Goal: Check status: Check status

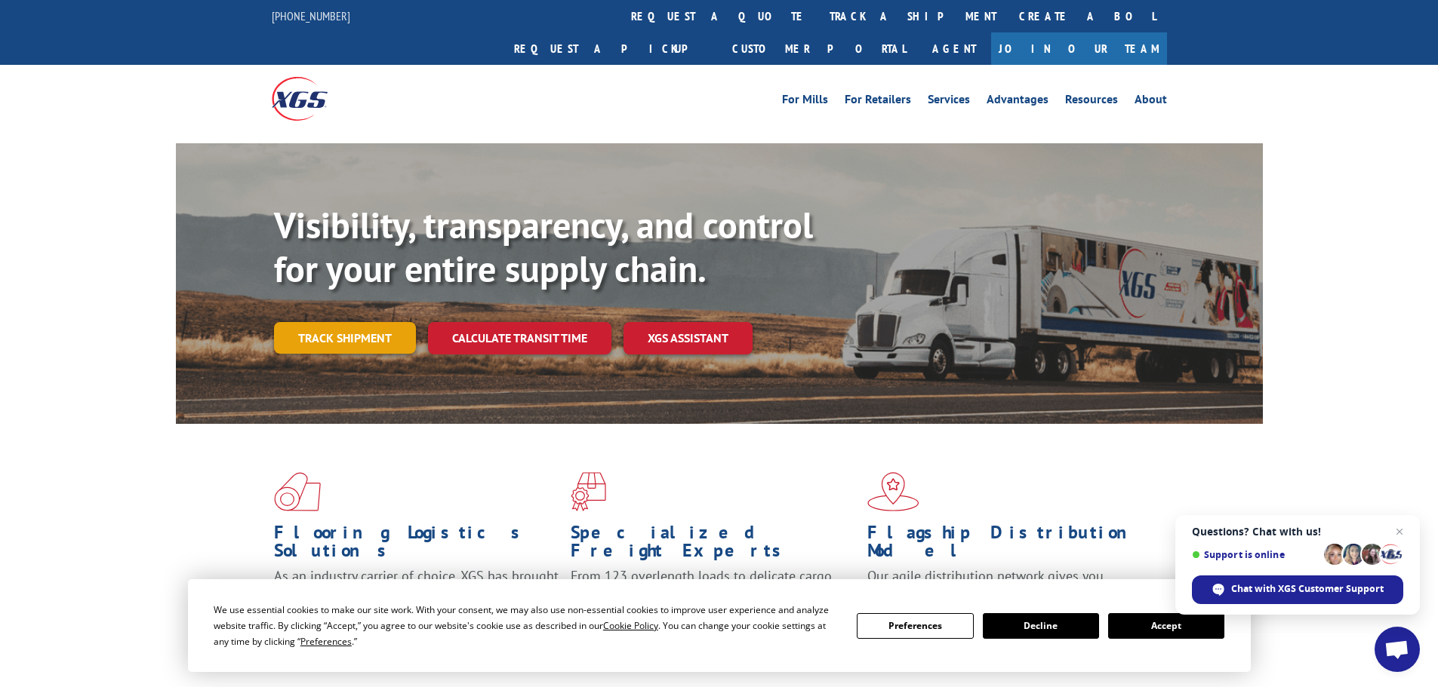
click at [340, 322] on link "Track shipment" at bounding box center [345, 338] width 142 height 32
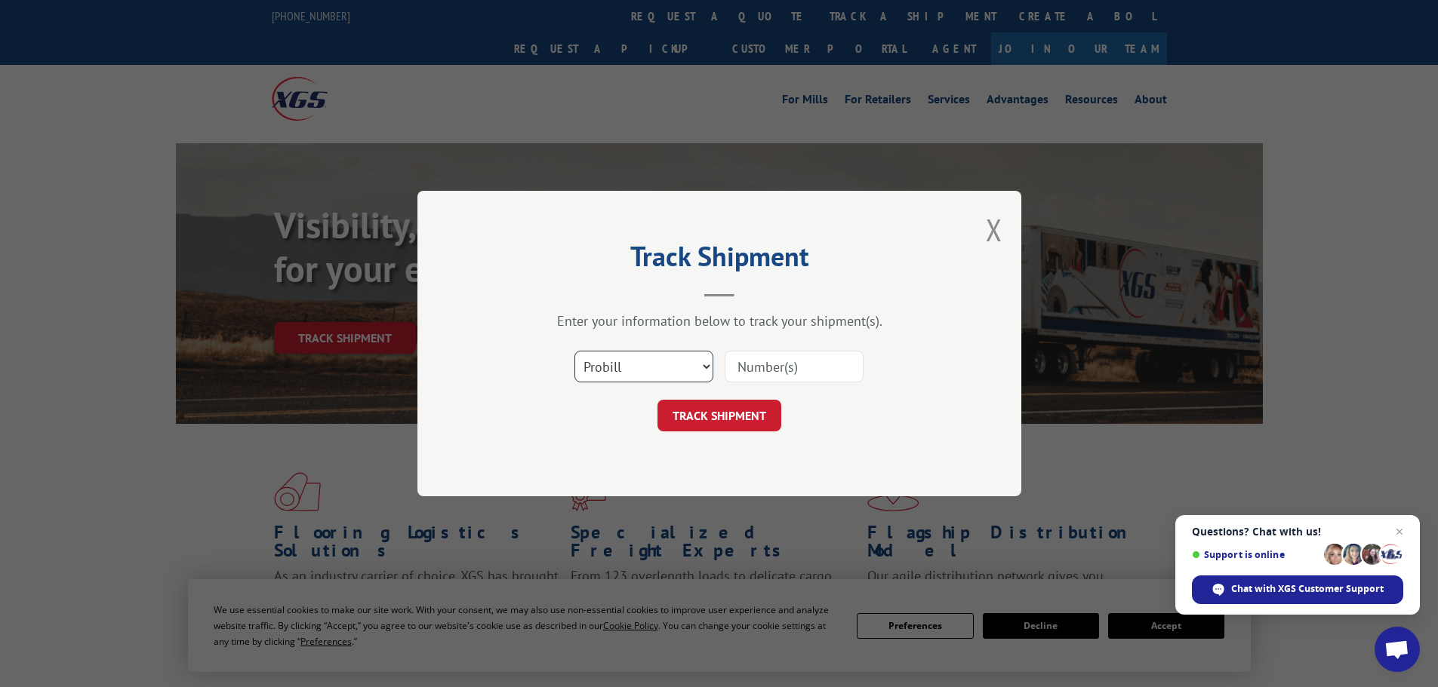
click at [626, 355] on select "Select category... Probill BOL PO" at bounding box center [643, 367] width 139 height 32
select select "po"
click at [574, 351] on select "Select category... Probill BOL PO" at bounding box center [643, 367] width 139 height 32
click at [750, 367] on input at bounding box center [793, 367] width 139 height 32
paste input "02504891"
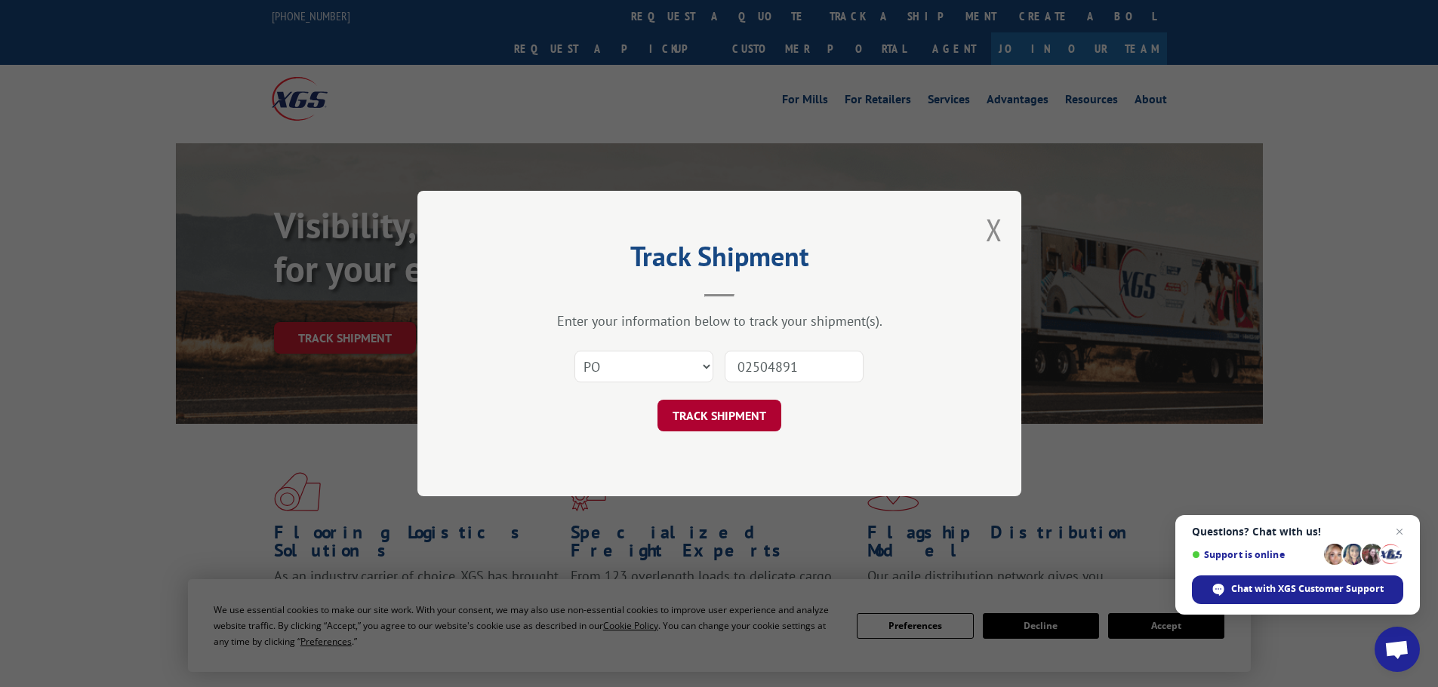
type input "02504891"
click at [745, 423] on button "TRACK SHIPMENT" at bounding box center [719, 416] width 124 height 32
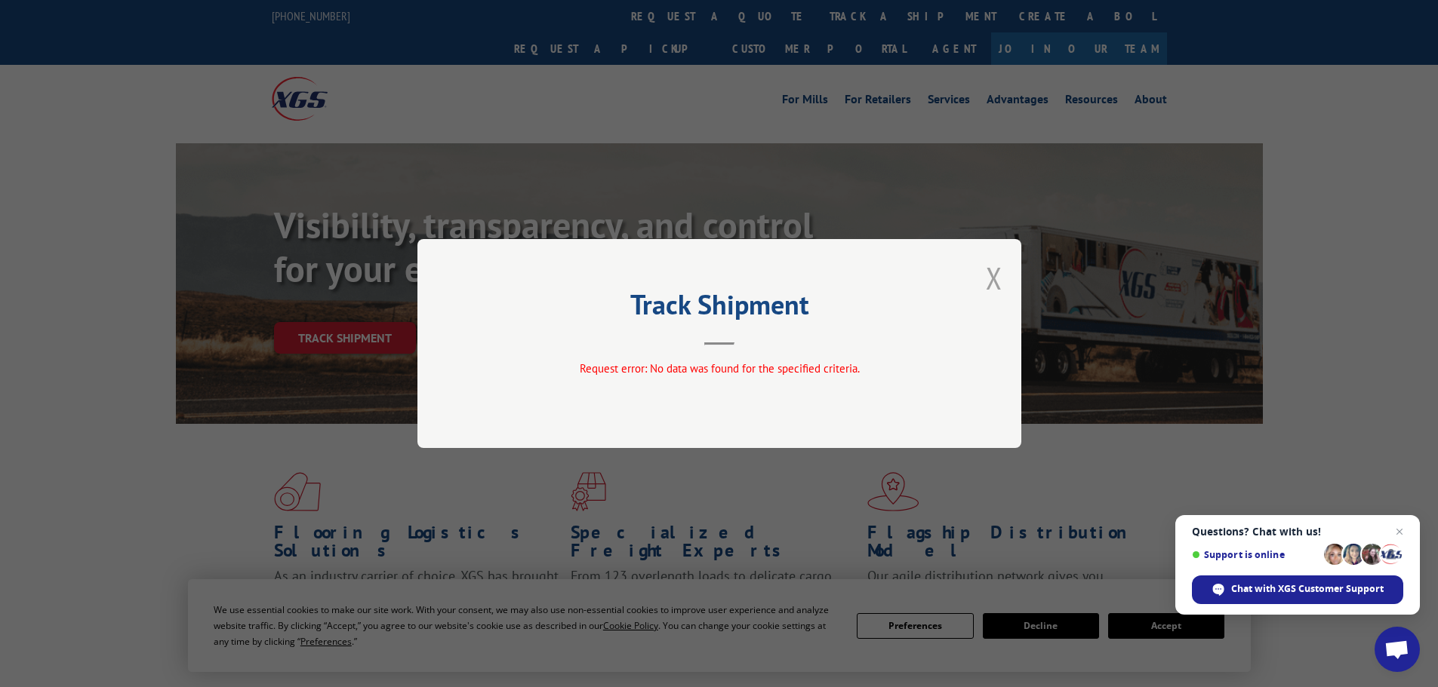
click at [991, 274] on button "Close modal" at bounding box center [994, 278] width 17 height 40
